Goal: Task Accomplishment & Management: Manage account settings

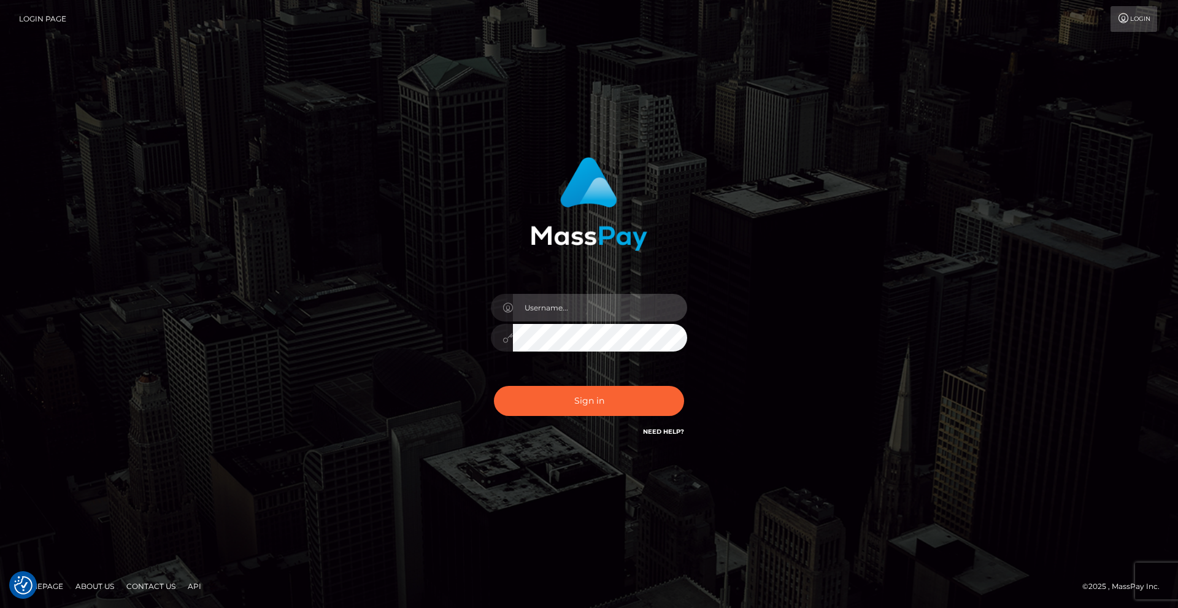
click at [592, 318] on input "text" at bounding box center [600, 308] width 174 height 28
type input "liviturner93@gmail.com"
click at [602, 396] on button "Sign in" at bounding box center [589, 401] width 190 height 30
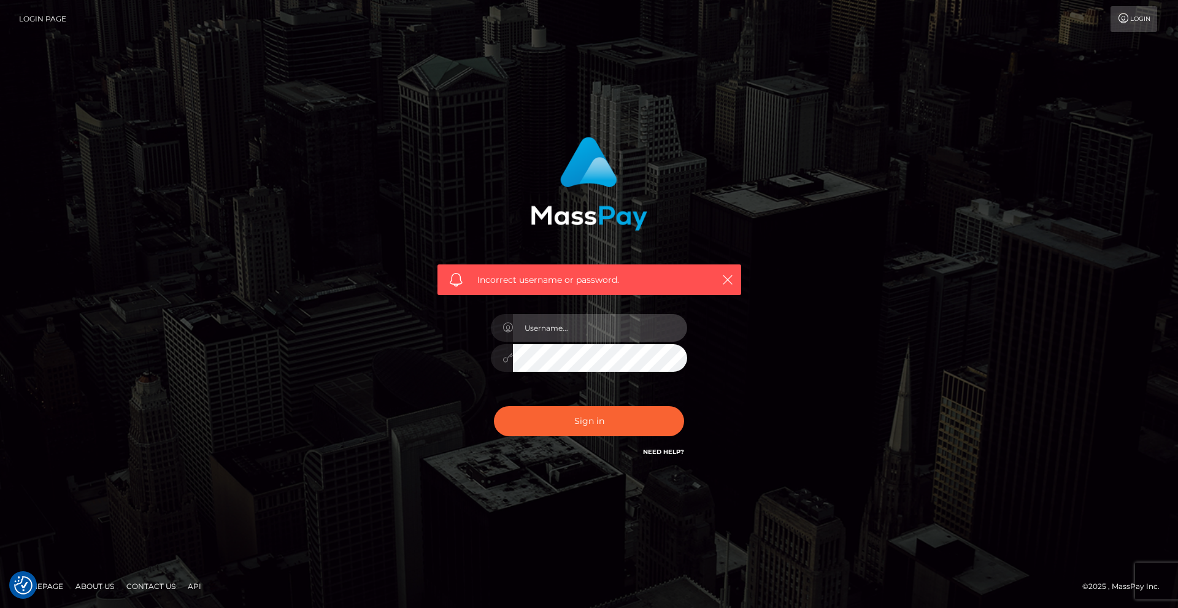
click at [569, 329] on input "text" at bounding box center [600, 328] width 174 height 28
type input "[EMAIL_ADDRESS][DOMAIN_NAME]"
click at [537, 418] on button "Sign in" at bounding box center [589, 421] width 190 height 30
click at [594, 328] on input "text" at bounding box center [600, 328] width 174 height 28
type input "liviturner93"
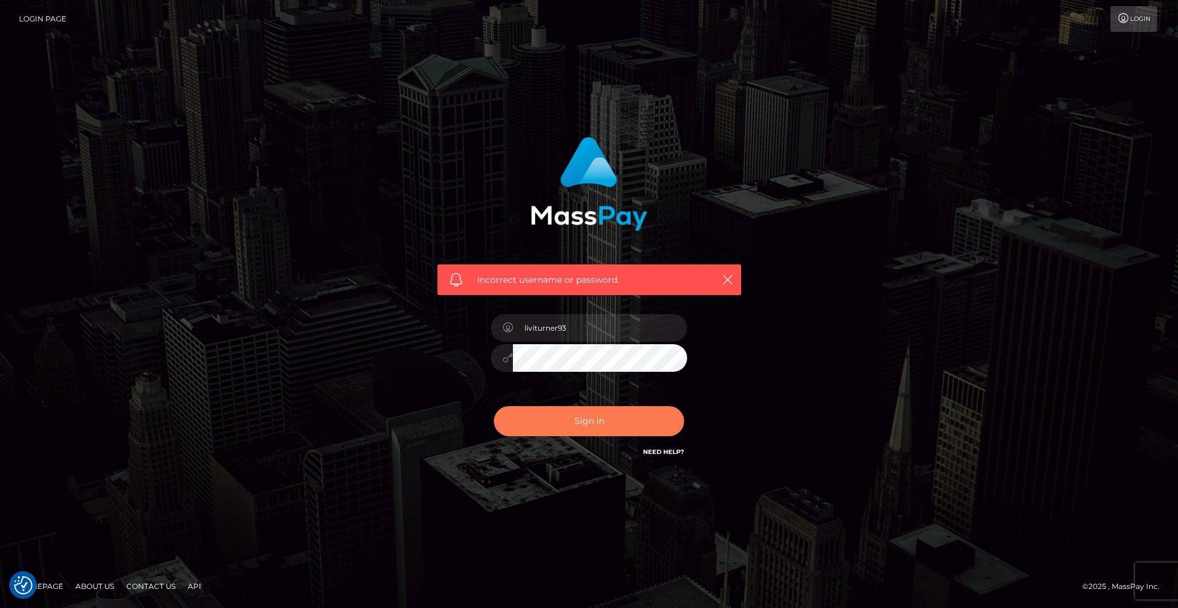
click at [540, 425] on button "Sign in" at bounding box center [589, 421] width 190 height 30
click at [663, 449] on link "Need Help?" at bounding box center [663, 452] width 41 height 8
click at [984, 185] on div "Incorrect username or password." at bounding box center [589, 304] width 1178 height 537
click at [726, 275] on icon "button" at bounding box center [728, 280] width 12 height 12
click at [737, 280] on div "Incorrect username or password." at bounding box center [589, 279] width 304 height 31
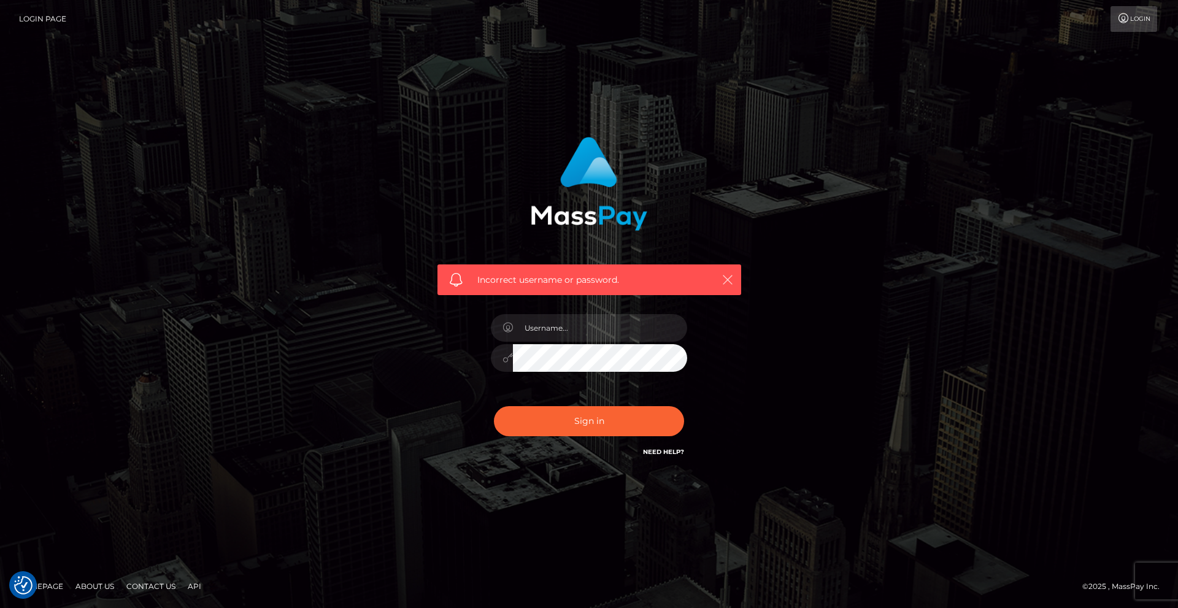
click at [732, 280] on icon "button" at bounding box center [728, 280] width 12 height 12
click at [589, 332] on input "text" at bounding box center [600, 328] width 174 height 28
